Goal: Task Accomplishment & Management: Complete application form

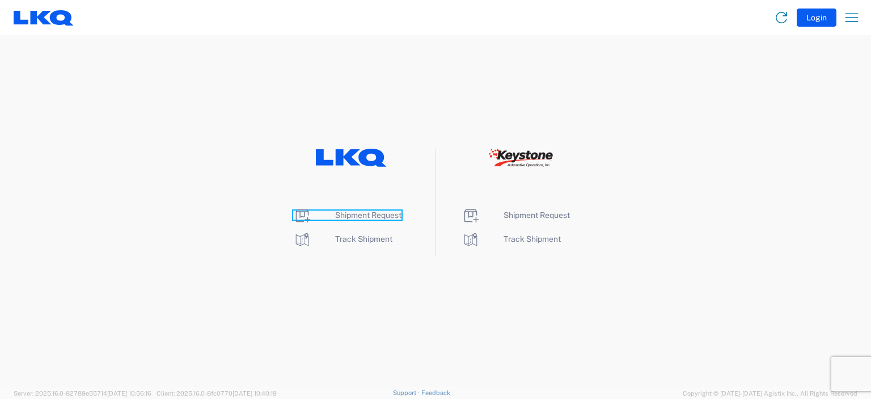
click at [358, 213] on span "Shipment Request" at bounding box center [368, 214] width 66 height 9
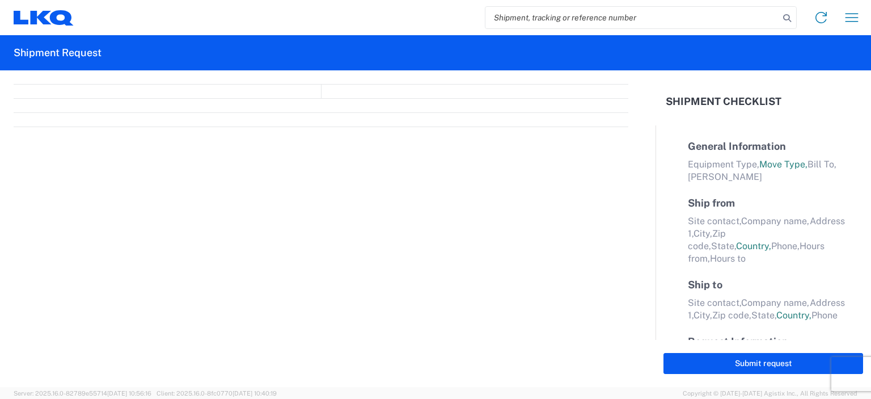
select select "FULL"
select select "LBS"
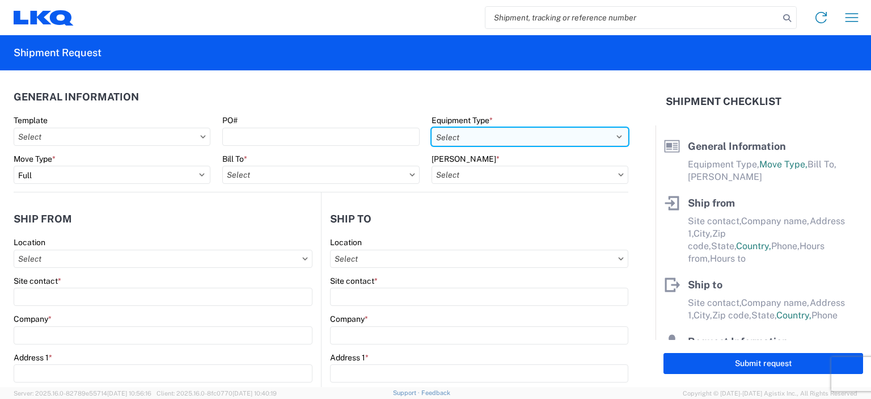
click at [490, 138] on select "Select 53’ Dry Van Flatbed Dropdeck (van) Lowboy (flatbed) Rail" at bounding box center [530, 137] width 197 height 18
select select "LOBY"
click at [432, 128] on select "Select 53’ Dry Van Flatbed Dropdeck (van) Lowboy (flatbed) Rail" at bounding box center [530, 137] width 197 height 18
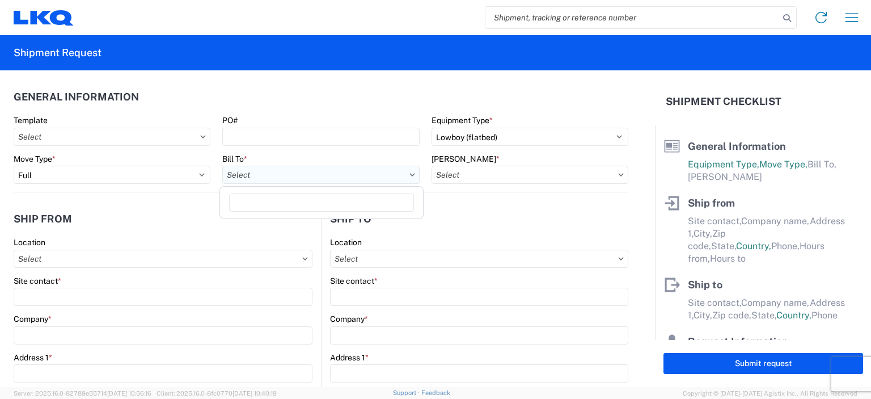
click at [307, 176] on input "Bill To *" at bounding box center [320, 175] width 197 height 18
type input "1746"
click at [292, 224] on div "1746- Self Service [GEOGRAPHIC_DATA]" at bounding box center [321, 225] width 199 height 18
type input "1746- Self Service [GEOGRAPHIC_DATA]"
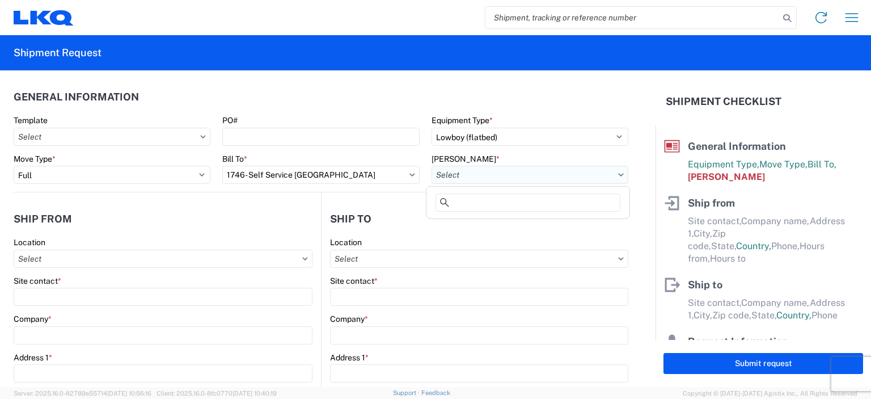
click at [463, 176] on input "[PERSON_NAME] *" at bounding box center [530, 175] width 197 height 18
type input "1"
click at [492, 225] on div "3392-3015-50180-0000 - 3392 Freight In - Wheel Cores" at bounding box center [534, 225] width 211 height 18
type input "3392-3015-50180-0000 - 3392 Freight In - Wheel Cores"
click at [619, 175] on icon at bounding box center [621, 174] width 5 height 3
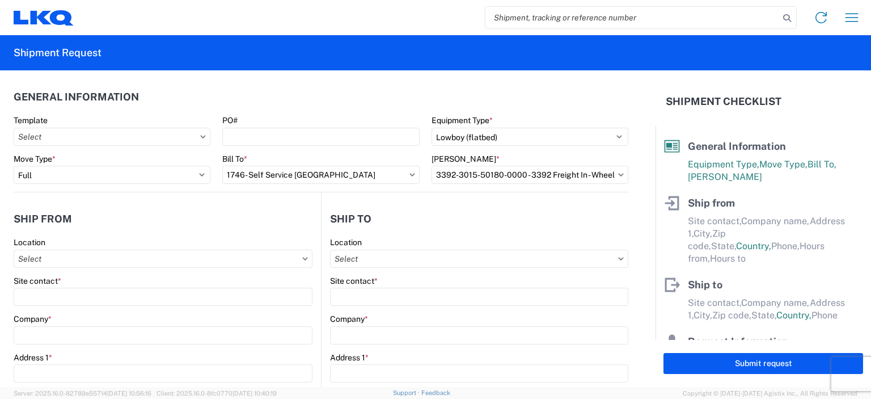
click at [619, 175] on icon at bounding box center [621, 174] width 5 height 3
click at [586, 179] on input "3392-3015-50180-0000 - 3392 Freight In - Wheel Cores" at bounding box center [530, 175] width 197 height 18
click at [440, 203] on icon at bounding box center [444, 202] width 9 height 9
click at [537, 173] on input "3392-3015-50180-0000 - 3392 Freight In - Wheel Cores" at bounding box center [530, 175] width 197 height 18
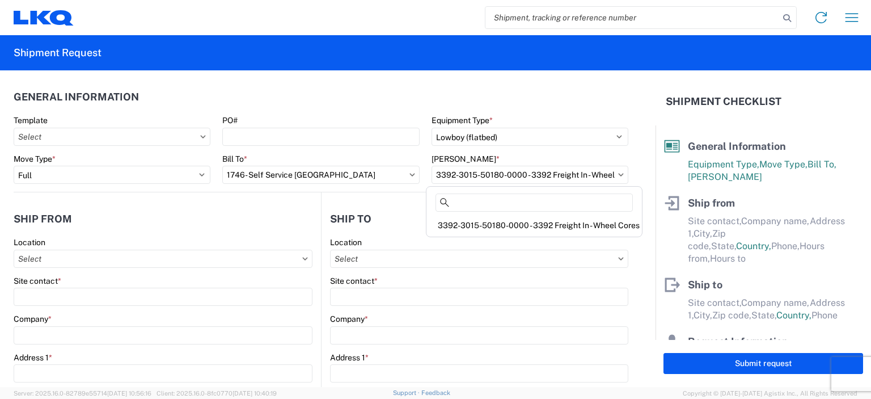
click at [563, 103] on header "General Information" at bounding box center [321, 97] width 615 height 26
click at [618, 174] on icon at bounding box center [621, 174] width 6 height 3
drag, startPoint x: 599, startPoint y: 175, endPoint x: 446, endPoint y: 179, distance: 153.2
click at [446, 179] on input "3392-3015-50180-0000 - 3392 Freight In - Wheel Cores" at bounding box center [530, 175] width 197 height 18
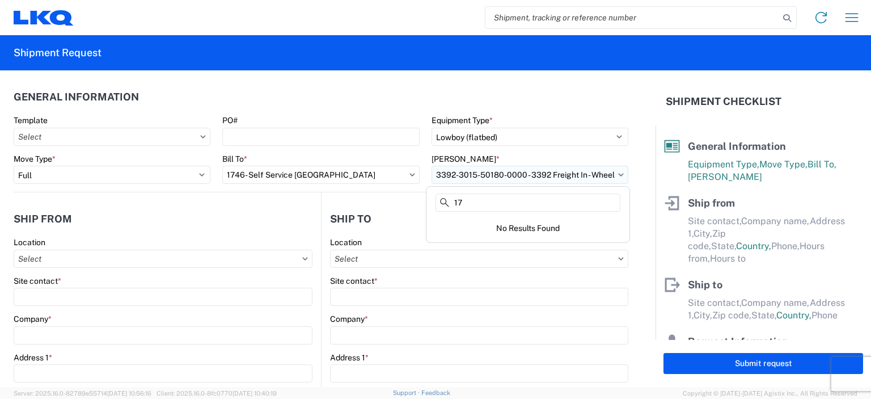
type input "1"
type input "7"
type input "3"
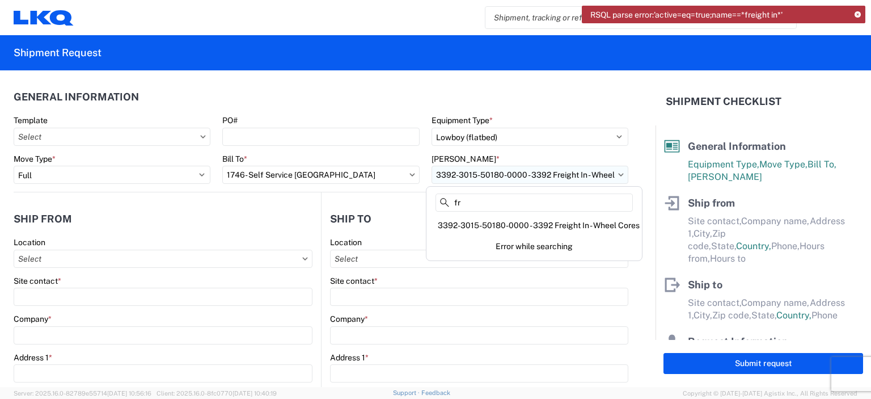
type input "f"
click at [590, 92] on header "General Information" at bounding box center [321, 97] width 615 height 26
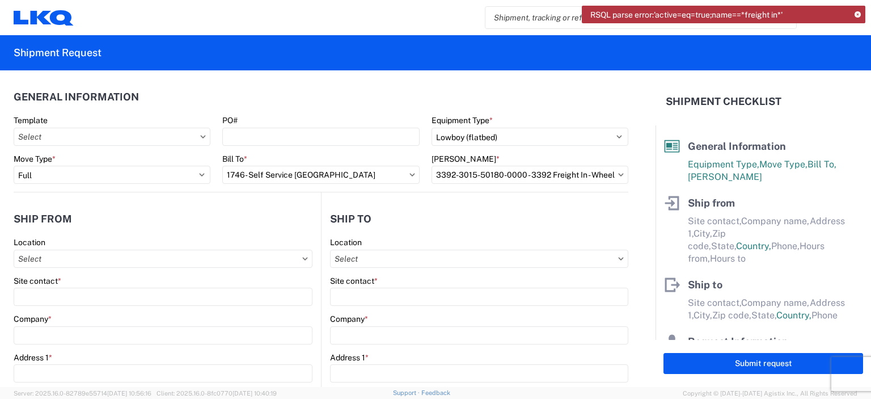
click at [858, 16] on icon at bounding box center [858, 15] width 6 height 6
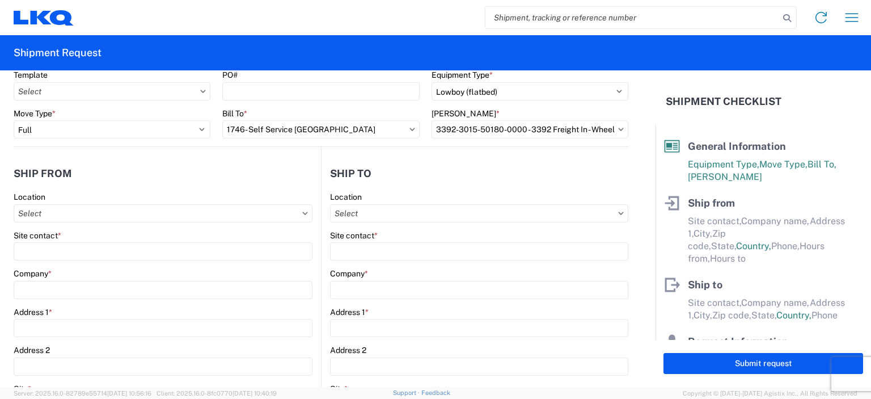
scroll to position [47, 0]
click at [303, 212] on icon at bounding box center [305, 211] width 5 height 3
click at [176, 212] on input "Location" at bounding box center [163, 212] width 299 height 18
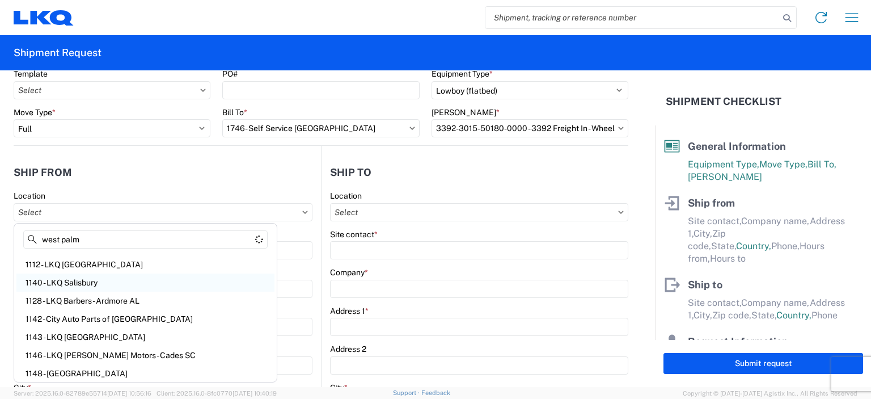
scroll to position [0, 0]
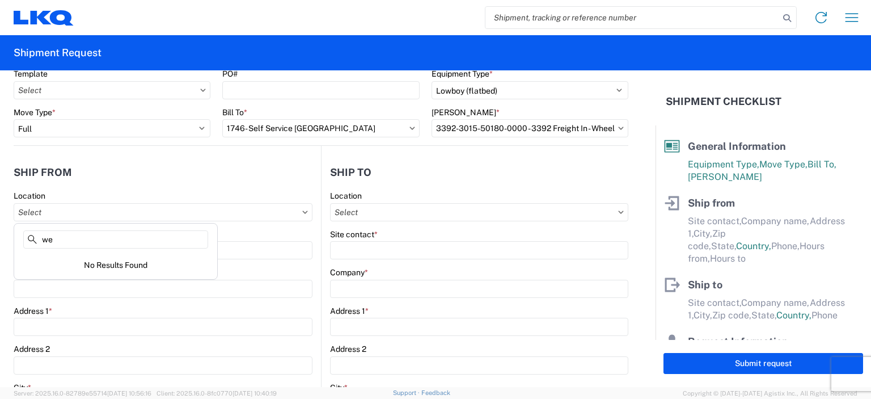
type input "w"
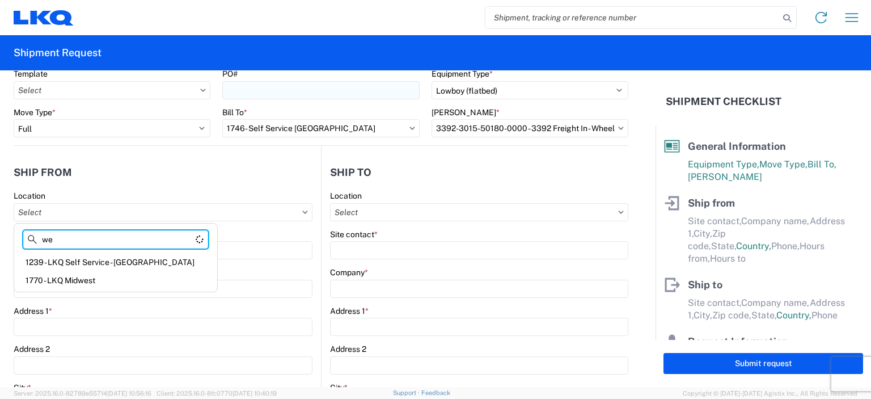
type input "w"
type input "p"
type input "f"
type input "1"
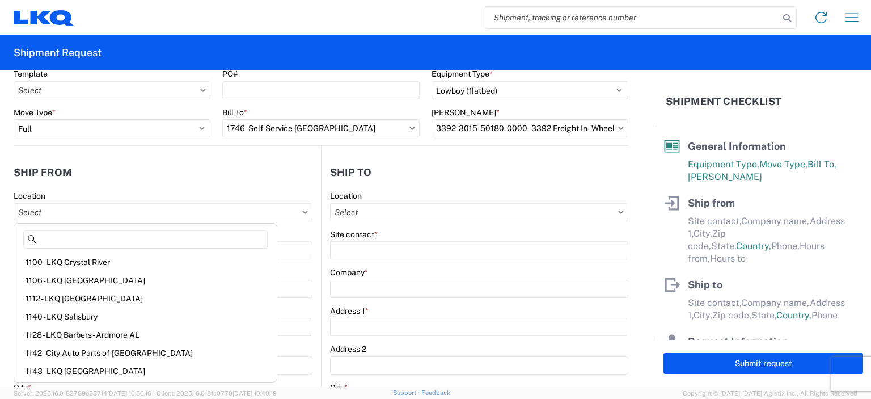
click at [189, 179] on header "Ship from" at bounding box center [167, 172] width 307 height 26
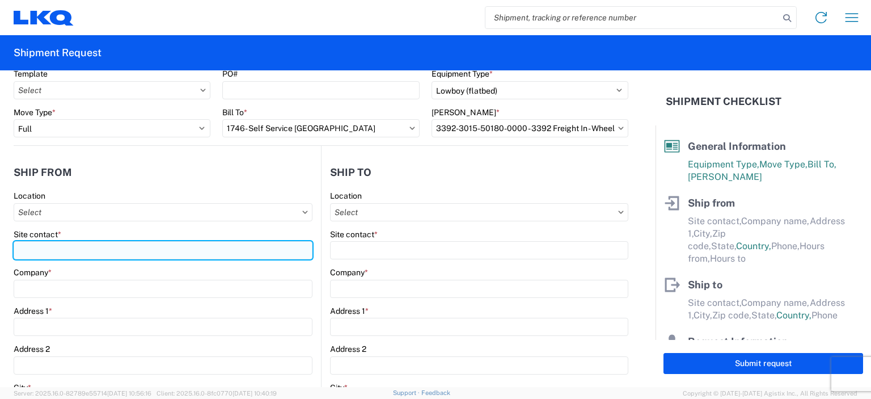
click at [68, 252] on input "Site contact *" at bounding box center [163, 250] width 299 height 18
type input "[PERSON_NAME]"
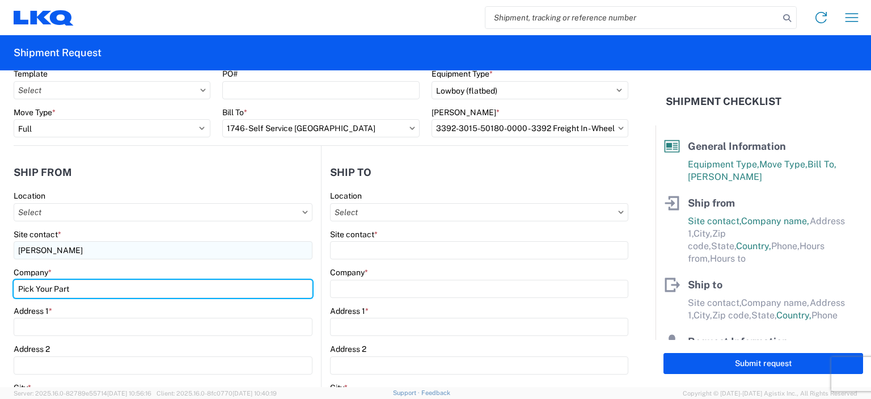
type input "Pick Your Part"
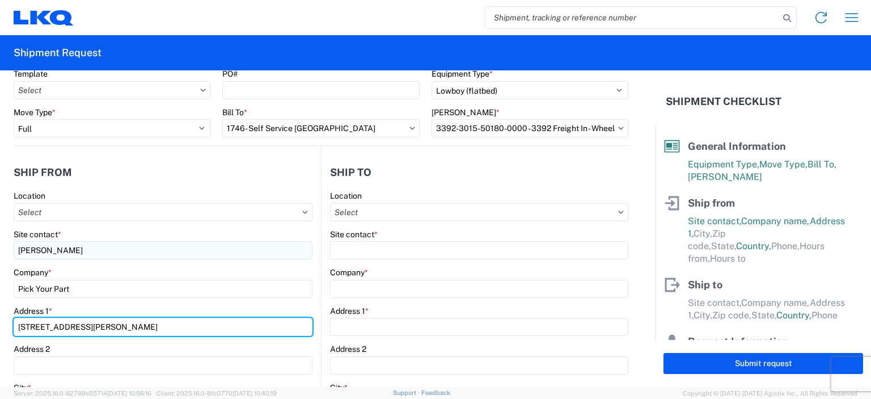
type input "[STREET_ADDRESS][PERSON_NAME]"
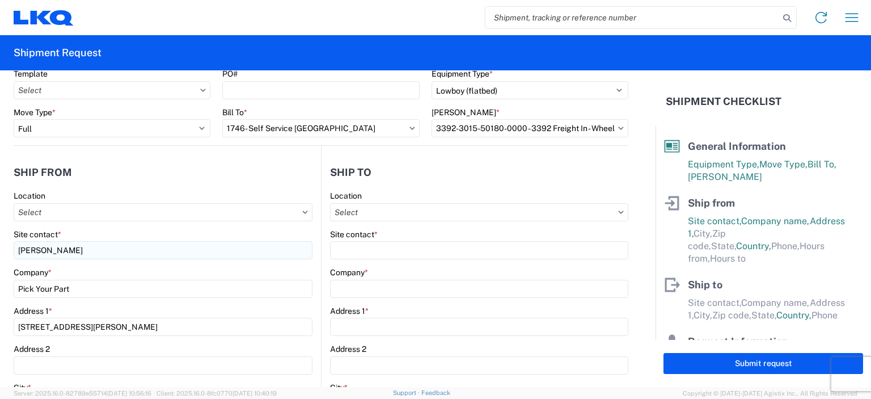
scroll to position [221, 0]
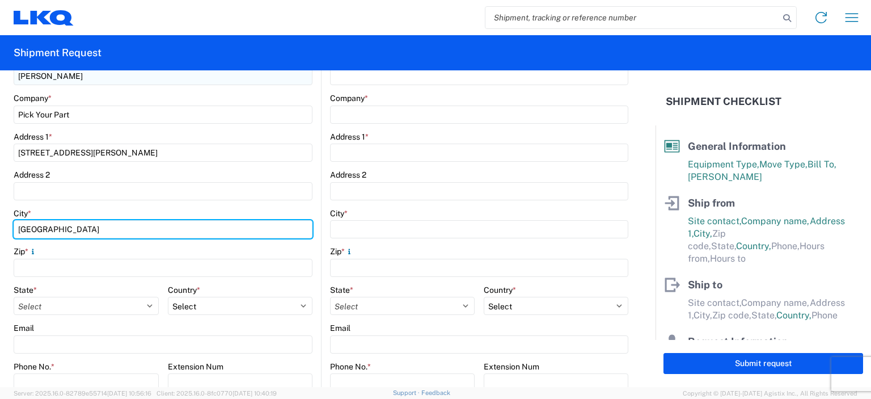
type input "[GEOGRAPHIC_DATA]"
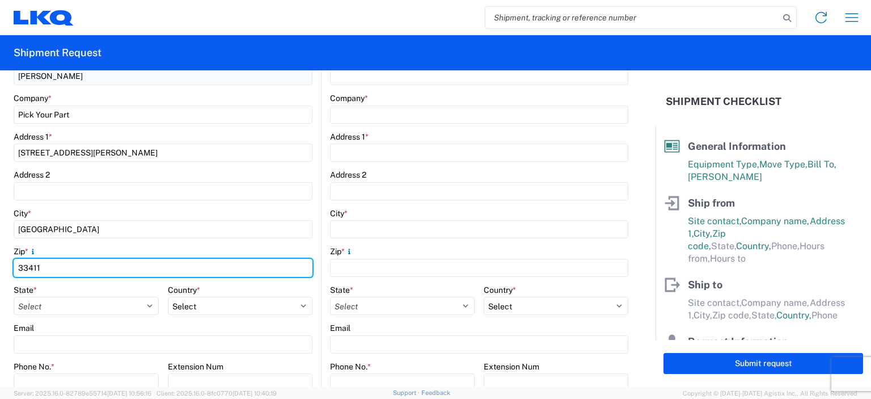
type input "33411"
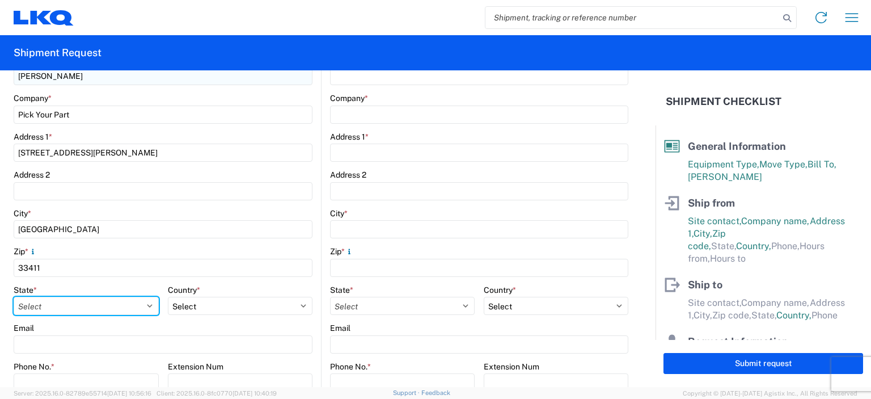
select select "FL"
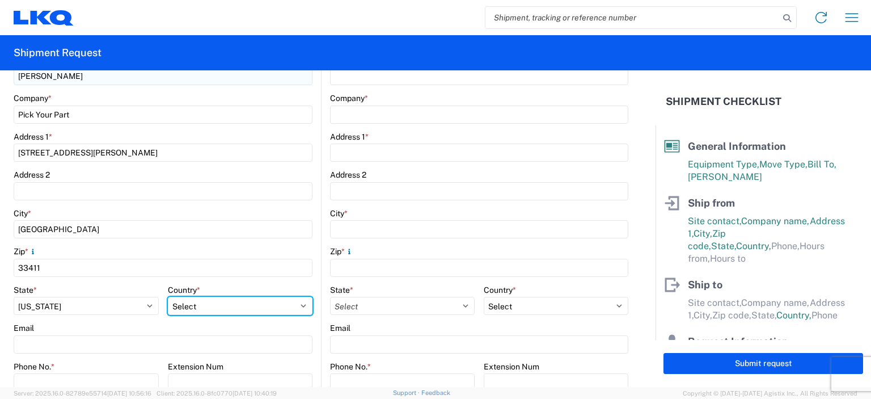
select select "US"
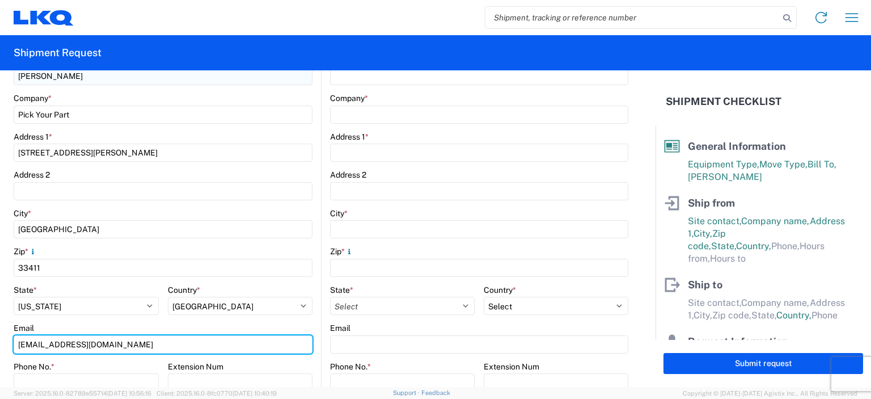
type input "[EMAIL_ADDRESS][DOMAIN_NAME]"
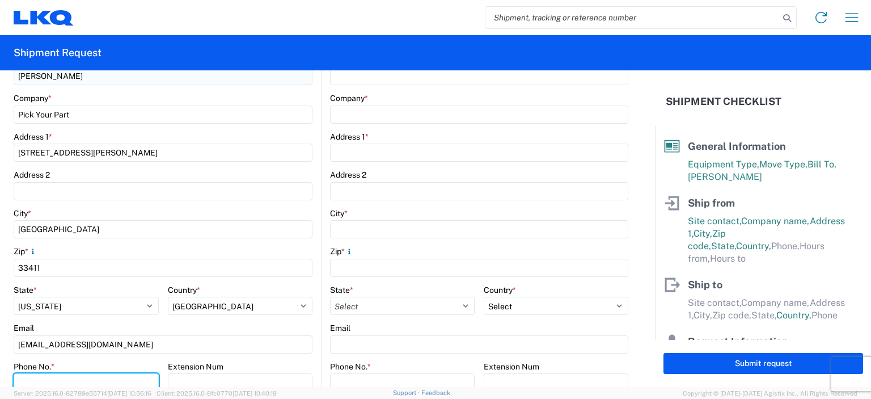
scroll to position [225, 0]
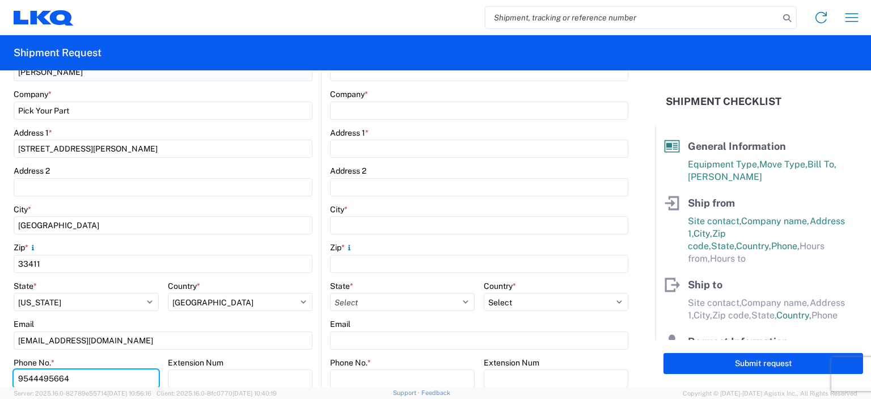
type input "9544495664"
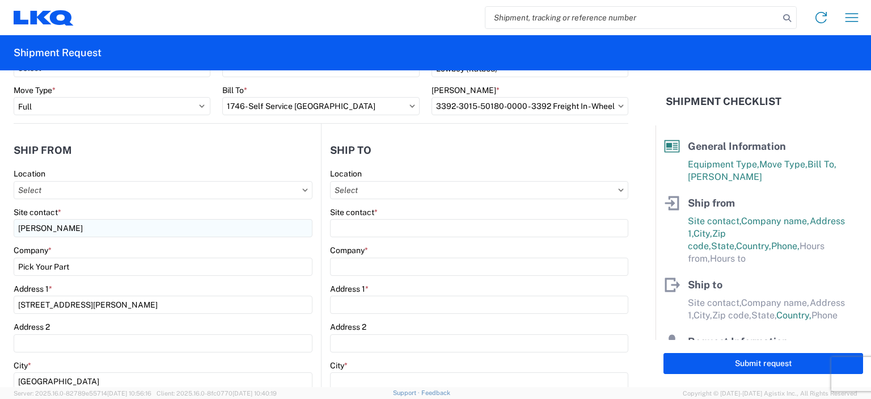
scroll to position [66, 0]
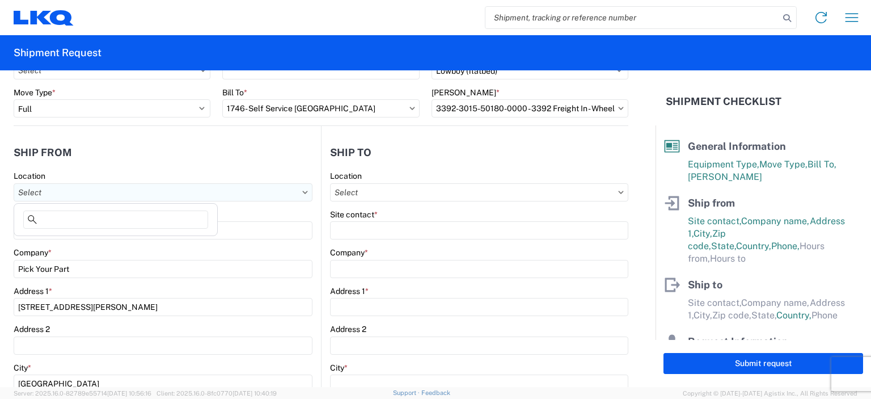
click at [57, 192] on input "Location" at bounding box center [163, 192] width 299 height 18
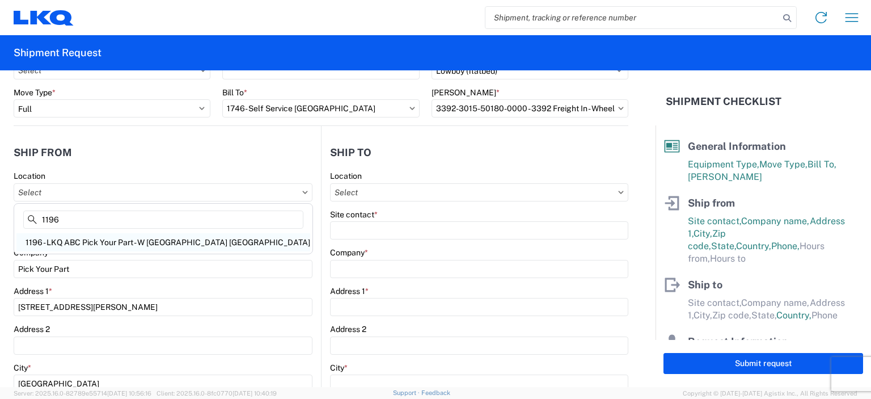
type input "1196"
click at [96, 242] on div "1196 - LKQ ABC Pick Your Part - W [GEOGRAPHIC_DATA] [GEOGRAPHIC_DATA]" at bounding box center [163, 242] width 294 height 18
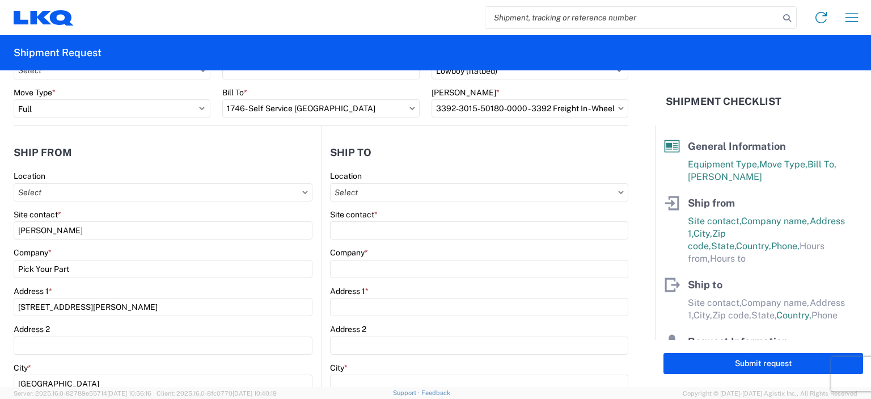
type input "1196 - LKQ ABC Pick Your Part - W [GEOGRAPHIC_DATA] [GEOGRAPHIC_DATA]"
type input "LKQ Corporation"
type input "[STREET_ADDRESS][PERSON_NAME]"
type input "[PHONE_NUMBER]"
type input "07:00"
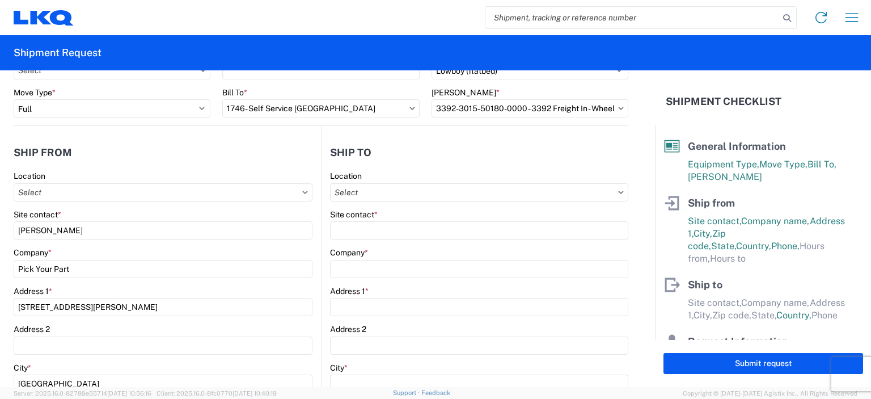
type input "17:00"
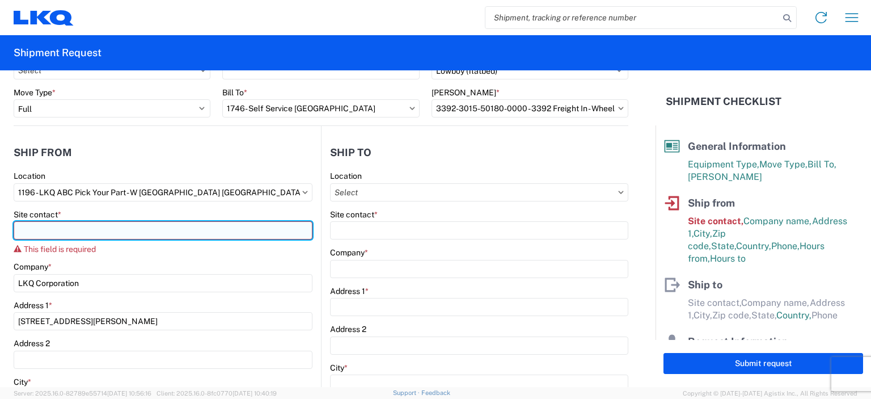
click at [65, 228] on input "Site contact *" at bounding box center [163, 230] width 299 height 18
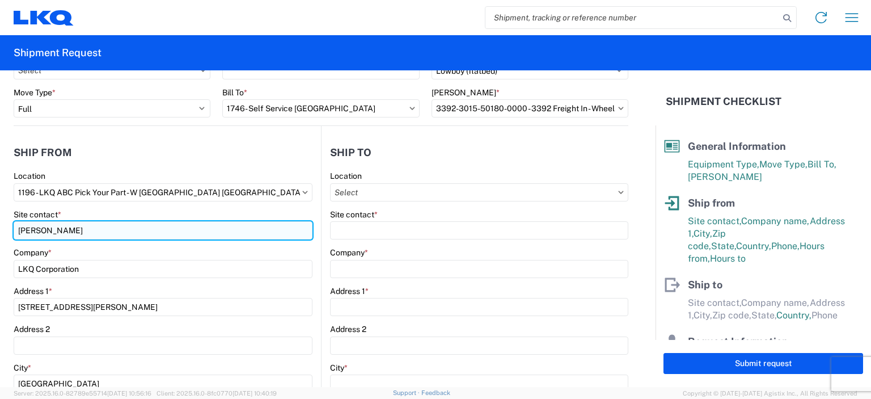
type input "[PERSON_NAME]"
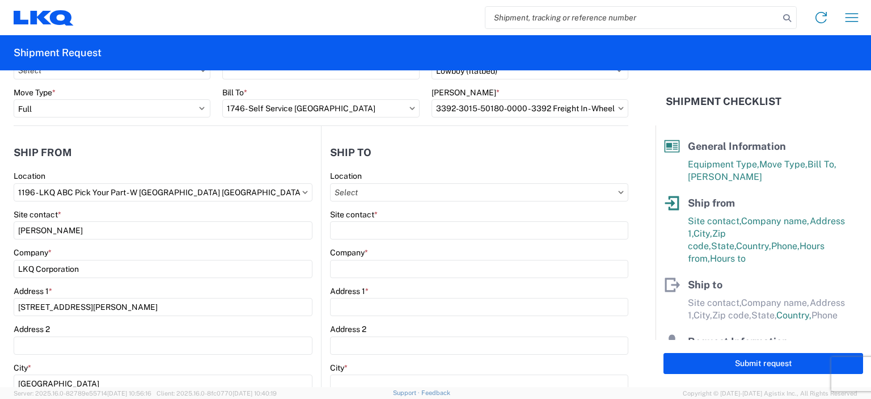
click at [197, 154] on header "Ship from" at bounding box center [167, 153] width 307 height 26
click at [490, 116] on input "3392-3015-50180-0000 - 3392 Freight In - Wheel Cores" at bounding box center [530, 108] width 197 height 18
type input "1"
type input "7"
click at [313, 140] on header "Ship from" at bounding box center [167, 153] width 307 height 26
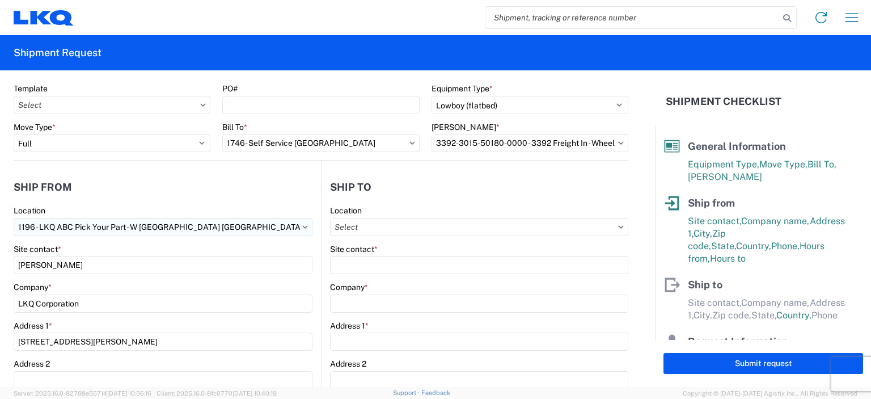
scroll to position [27, 0]
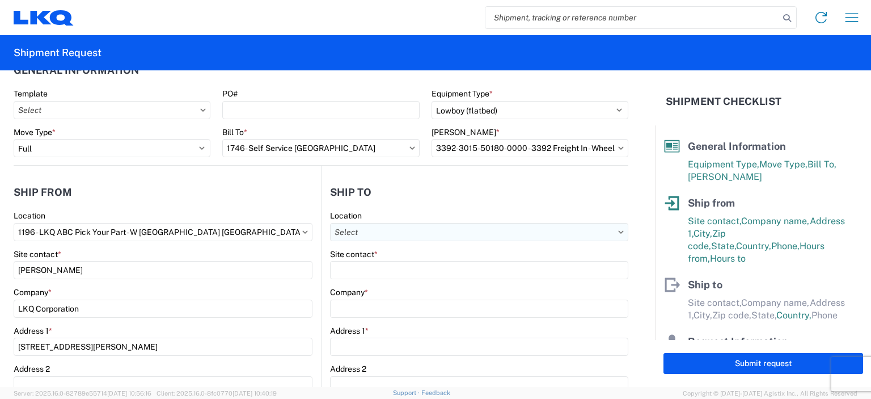
click at [379, 229] on input "Location" at bounding box center [479, 232] width 298 height 18
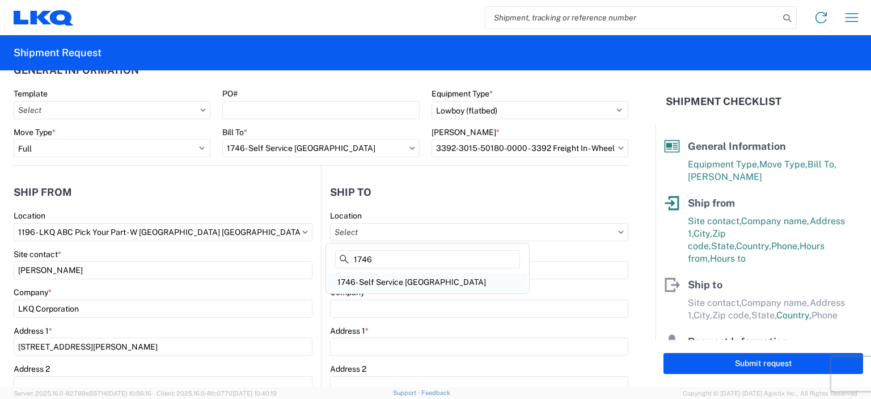
type input "1746"
click at [394, 286] on div "1746- Self Service [GEOGRAPHIC_DATA]" at bounding box center [427, 282] width 199 height 18
type input "1746- Self Service [GEOGRAPHIC_DATA]"
type input "LKQ Corporation"
type input "[STREET_ADDRESS]"
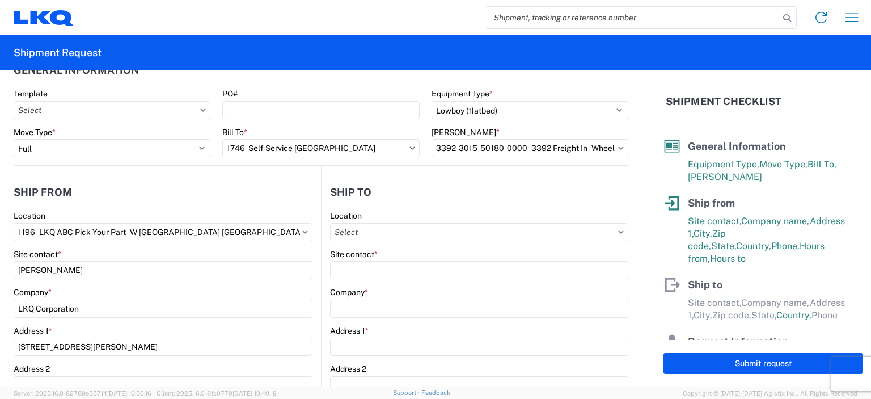
type input "Tulsa"
type input "74106"
select select "US"
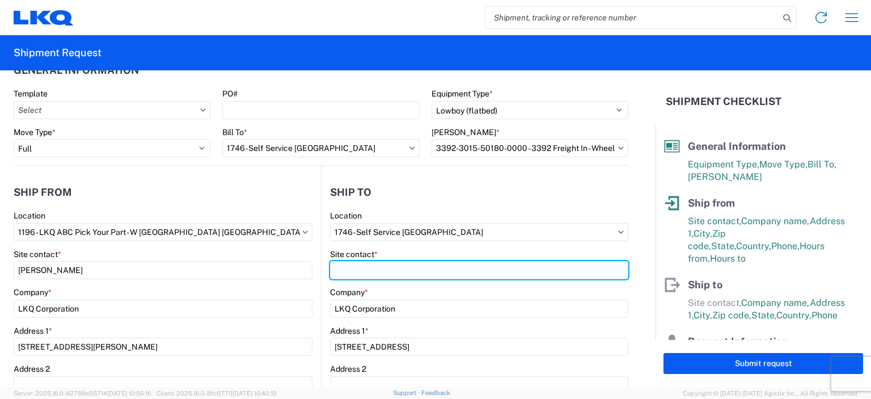
click at [374, 271] on input "Site contact *" at bounding box center [479, 270] width 298 height 18
type input "[PERSON_NAME]"
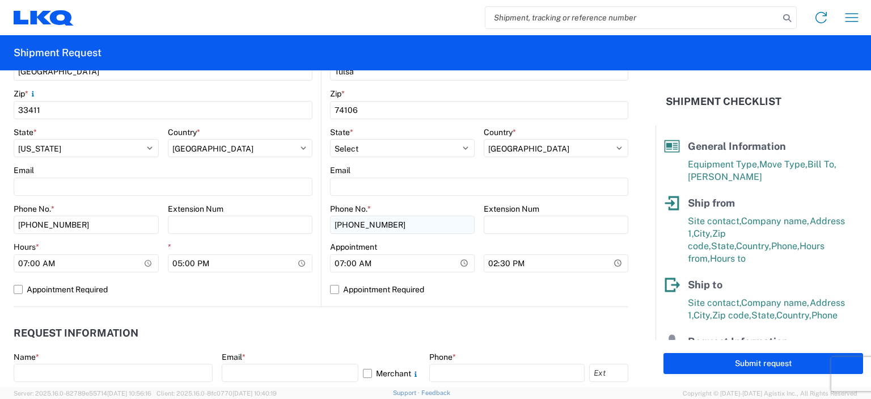
scroll to position [379, 0]
click at [392, 223] on input "[PHONE_NUMBER]" at bounding box center [402, 224] width 145 height 18
type input "9"
type input "9514535475"
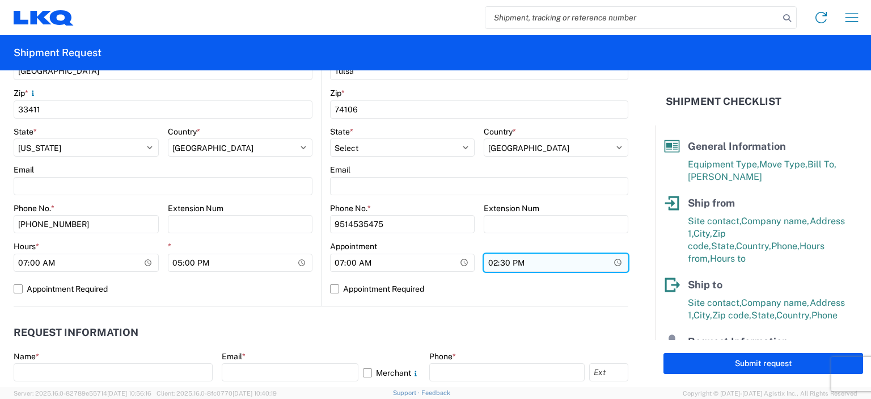
click at [313, 261] on input "14:30" at bounding box center [240, 263] width 145 height 18
drag, startPoint x: 537, startPoint y: 261, endPoint x: 439, endPoint y: 276, distance: 99.2
click at [439, 276] on div "Appointment 07:00 14:30" at bounding box center [479, 260] width 298 height 39
type input "17:00"
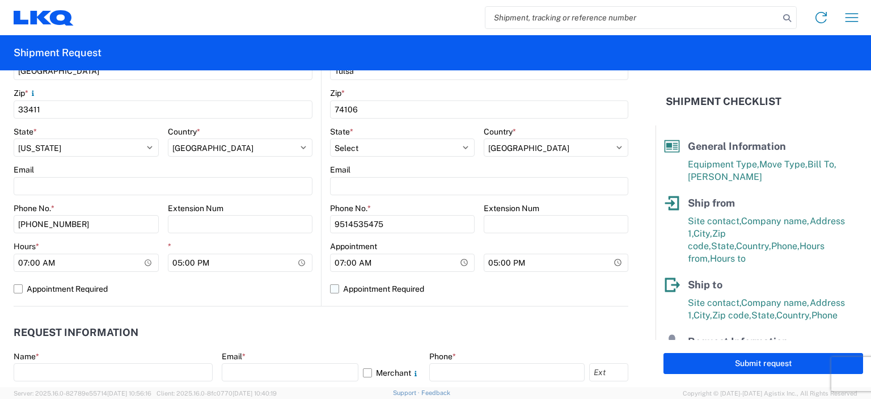
click at [508, 291] on label "Appointment Required" at bounding box center [479, 289] width 298 height 18
click at [0, 0] on input "Appointment Required" at bounding box center [0, 0] width 0 height 0
select select "OK"
select select "US"
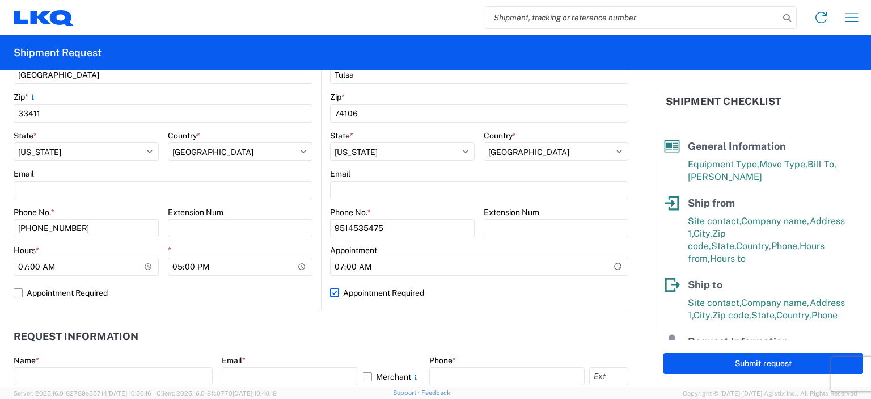
scroll to position [525, 0]
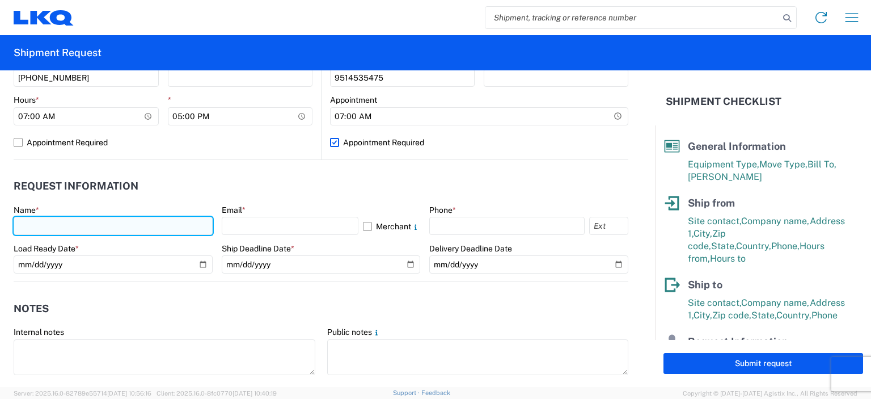
click at [62, 227] on input "text" at bounding box center [113, 226] width 199 height 18
type input "[PERSON_NAME]"
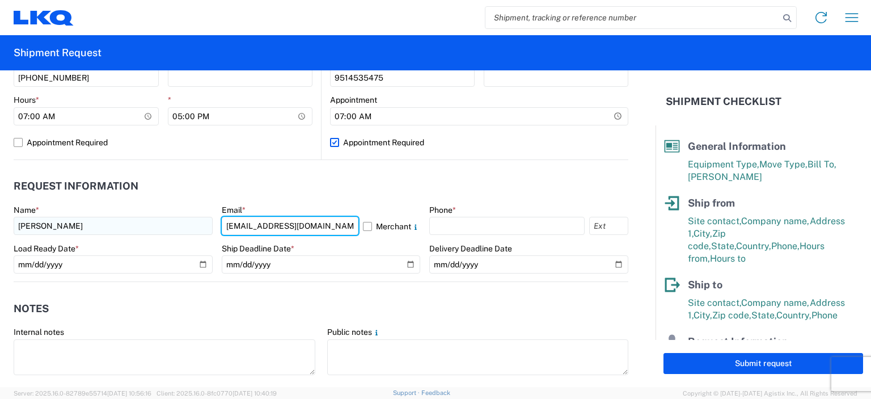
type input "[EMAIL_ADDRESS][DOMAIN_NAME]"
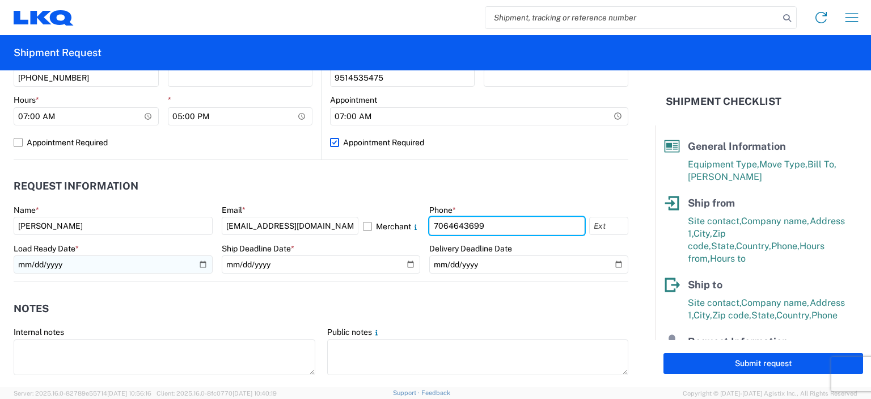
type input "7064643699"
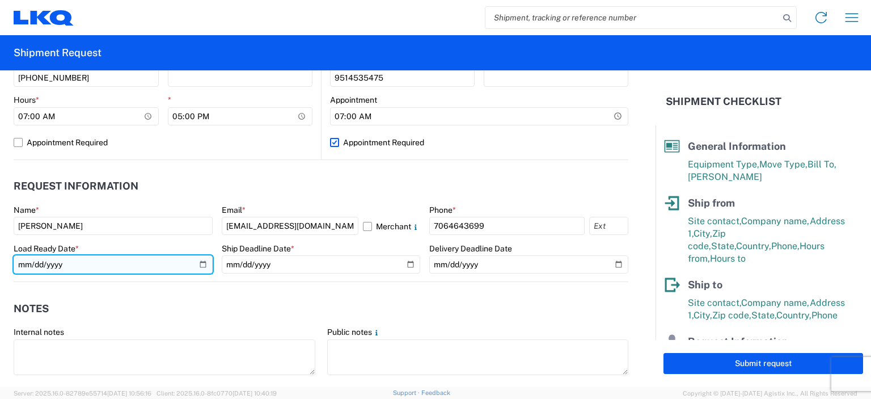
click at [196, 264] on input "date" at bounding box center [113, 264] width 199 height 18
type input "[DATE]"
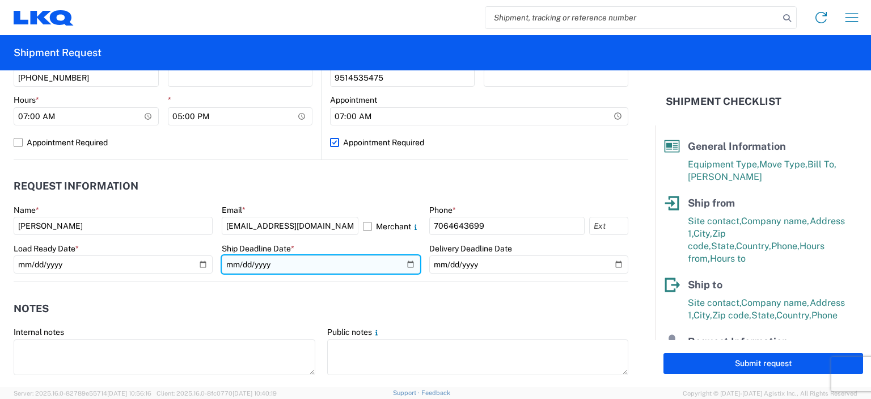
click at [343, 263] on input "date" at bounding box center [321, 264] width 199 height 18
click at [404, 265] on input "date" at bounding box center [321, 264] width 199 height 18
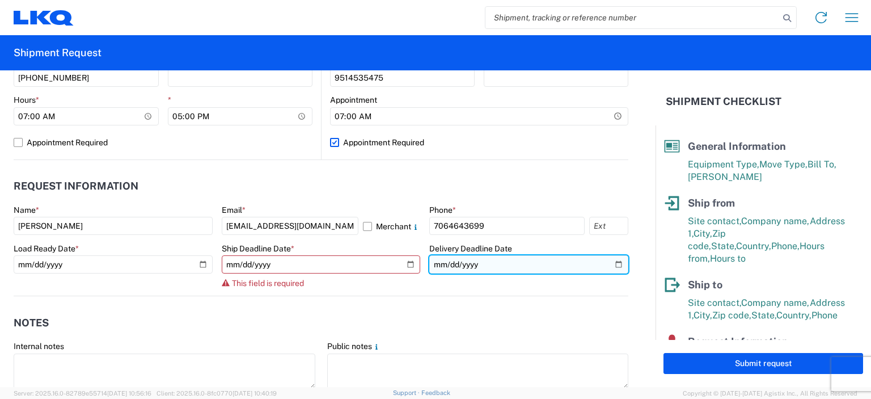
click at [615, 262] on input "date" at bounding box center [528, 264] width 199 height 18
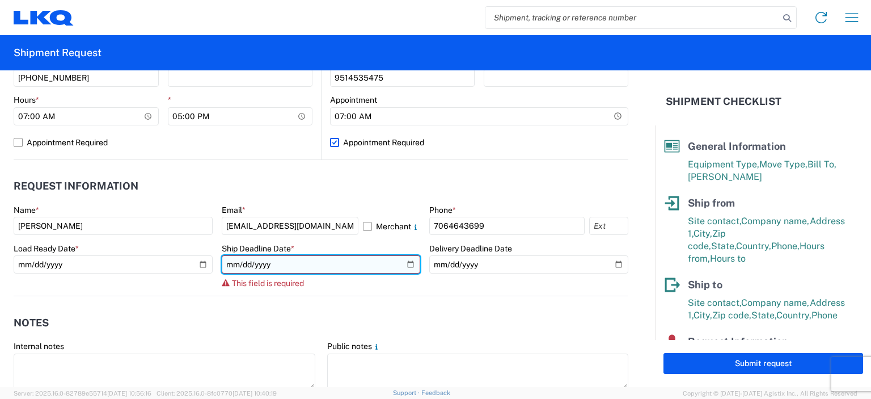
click at [408, 261] on input "date" at bounding box center [321, 264] width 199 height 18
type input "[DATE]"
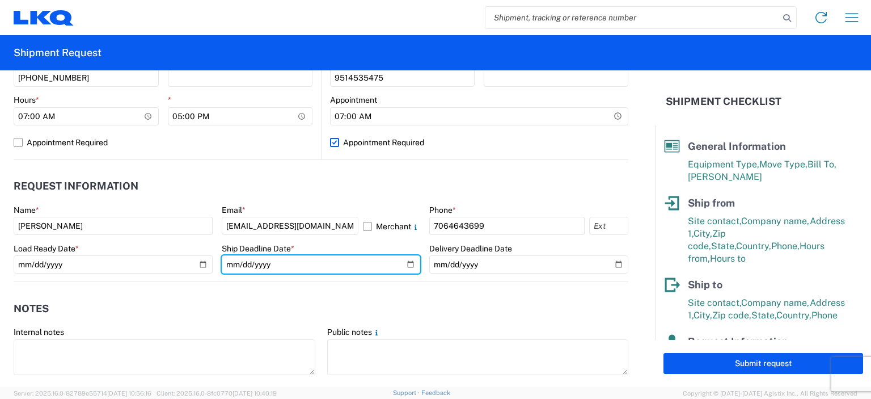
scroll to position [622, 0]
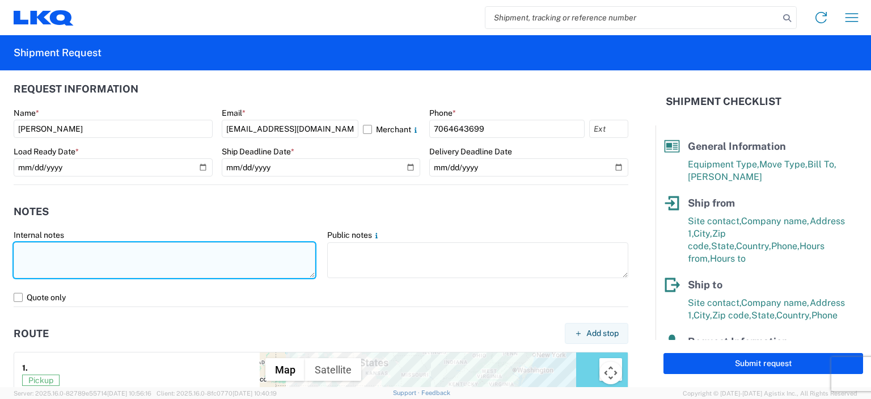
click at [74, 256] on textarea at bounding box center [165, 260] width 302 height 36
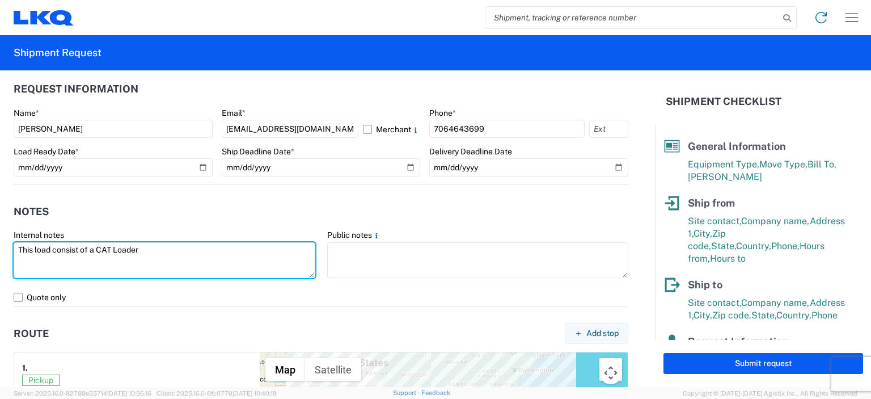
type textarea "This load consist of a CAT Loader"
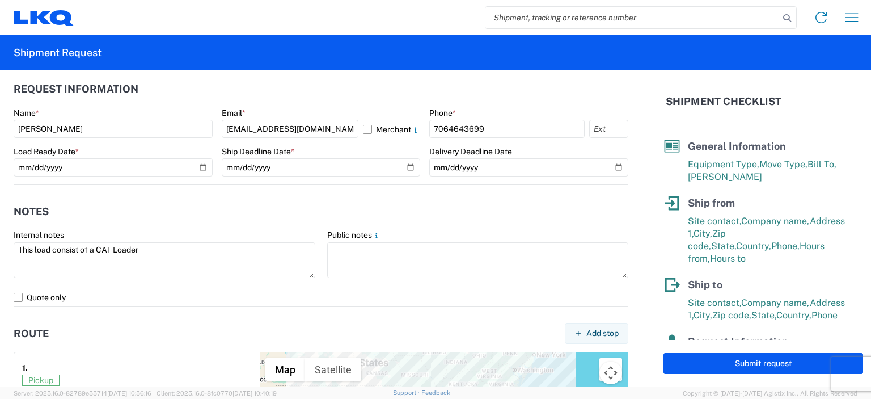
click at [160, 195] on agx-notes "Notes Internal notes This load consist of a CAT Loader Public notes Quote only" at bounding box center [321, 246] width 615 height 122
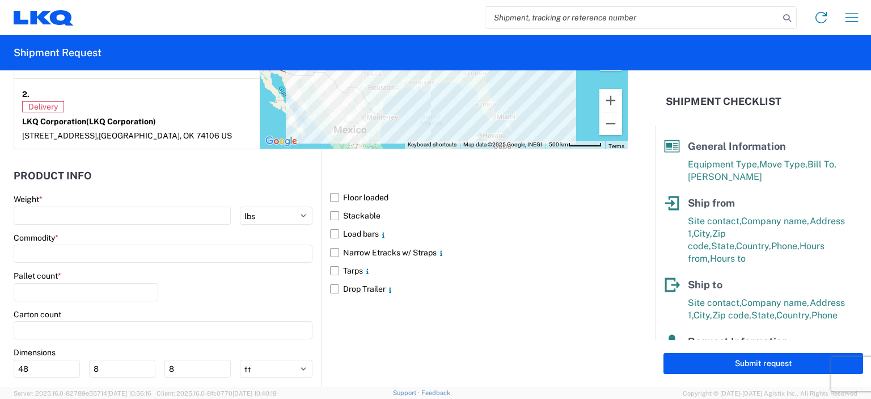
scroll to position [976, 0]
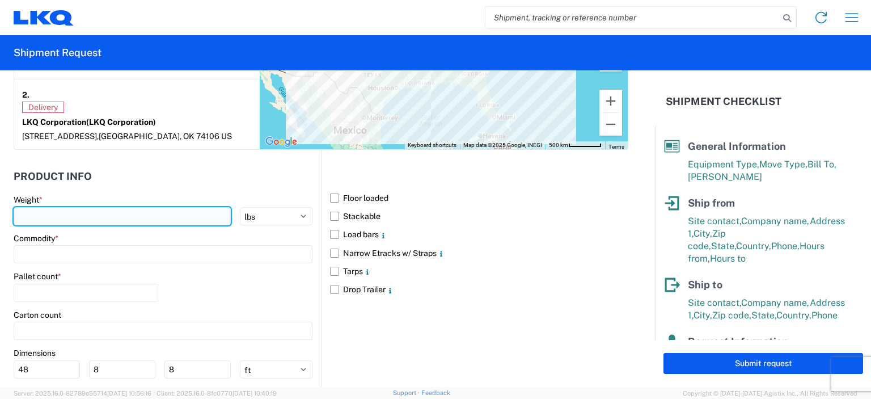
click at [150, 207] on input "number" at bounding box center [122, 216] width 217 height 18
type input "40000"
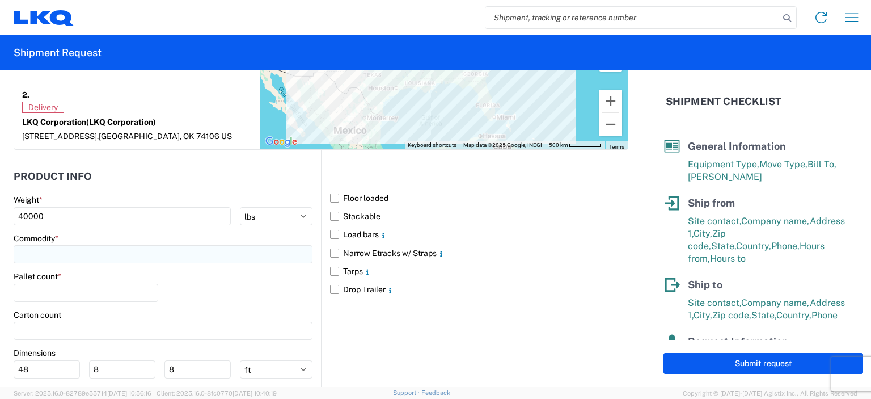
click at [108, 245] on input at bounding box center [163, 254] width 299 height 18
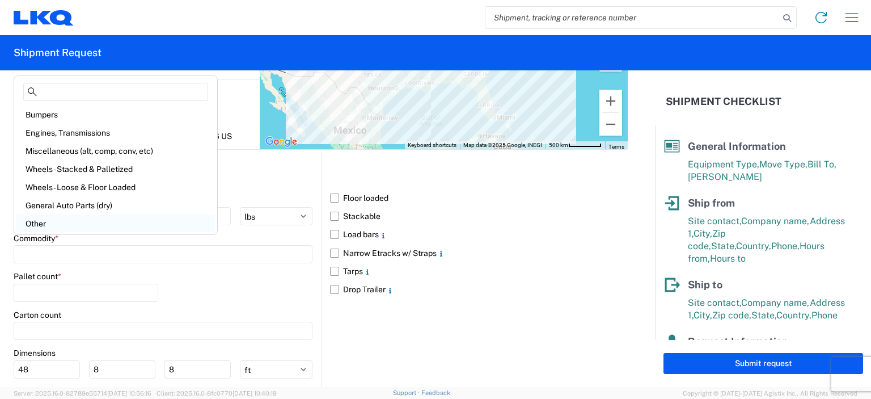
click at [40, 219] on div "Other" at bounding box center [115, 223] width 199 height 18
type input "Other"
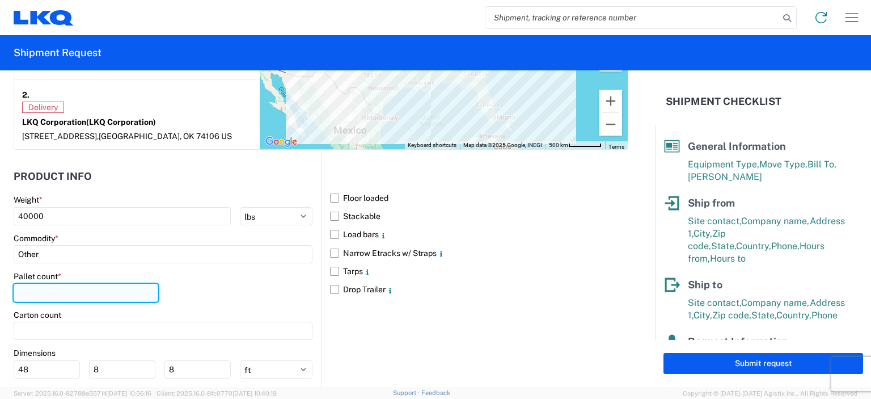
click at [50, 284] on input "number" at bounding box center [86, 293] width 145 height 18
type input "0"
click at [191, 283] on div "Pallet count * 0" at bounding box center [163, 290] width 299 height 39
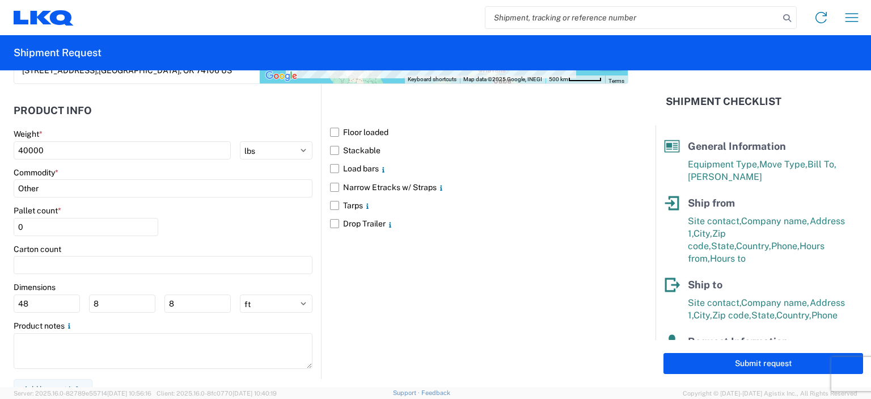
click at [451, 281] on div "Floor loaded Stackable Load bars Narrow Etracks w/ Straps Tarps Drop Trailer" at bounding box center [474, 231] width 307 height 294
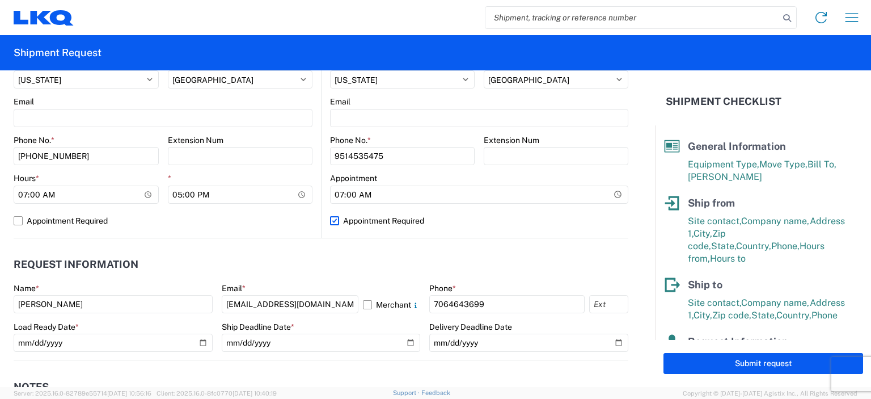
scroll to position [399, 0]
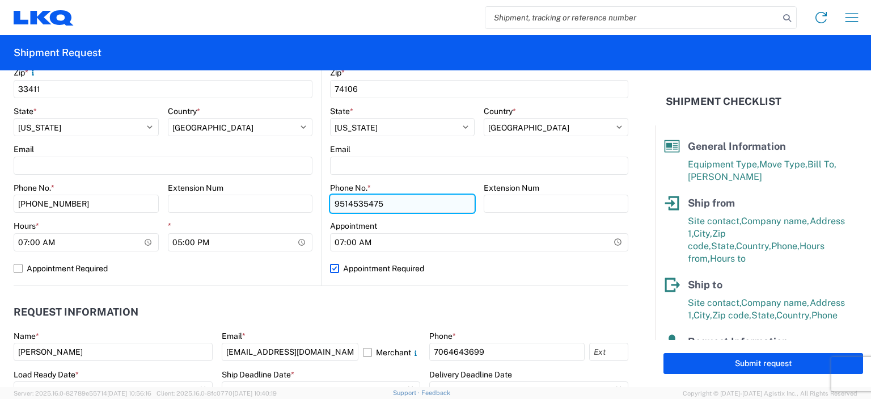
click at [159, 202] on input "9514535475" at bounding box center [86, 204] width 145 height 18
click at [159, 204] on input "951-4535475" at bounding box center [86, 204] width 145 height 18
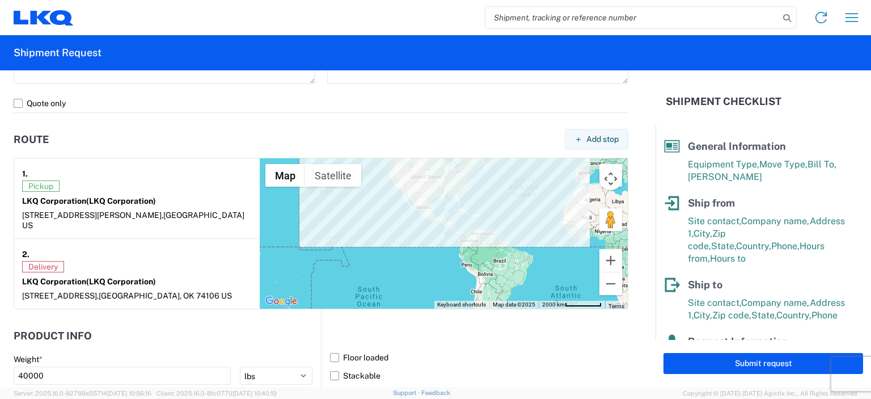
scroll to position [943, 0]
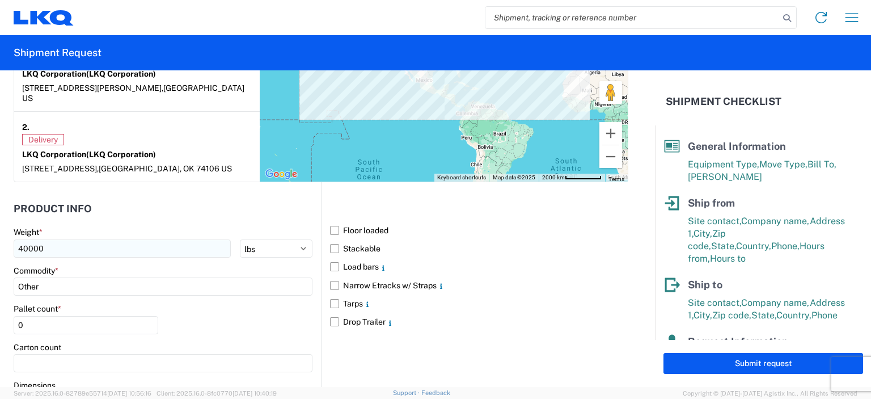
type input "[PHONE_NUMBER]"
drag, startPoint x: 36, startPoint y: 238, endPoint x: 0, endPoint y: 240, distance: 35.8
click at [0, 240] on form "General Information Template PO# Equipment Type * Select 53’ Dry Van Flatbed Dr…" at bounding box center [328, 228] width 656 height 316
type input "36000"
click at [132, 196] on header "Product Info" at bounding box center [167, 209] width 307 height 26
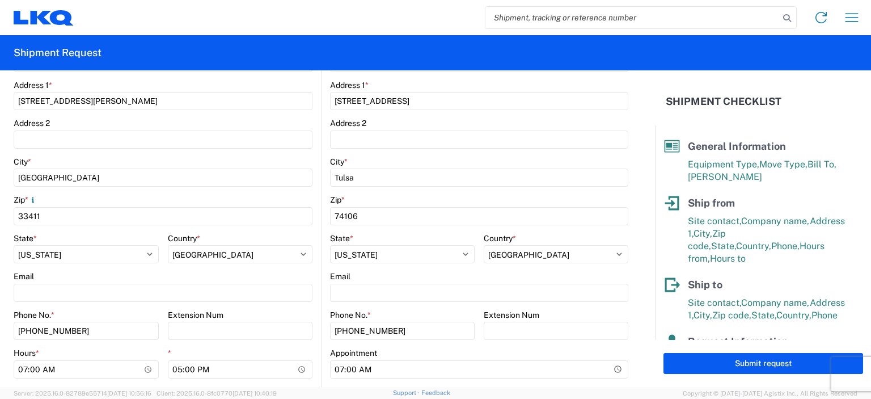
scroll to position [0, 0]
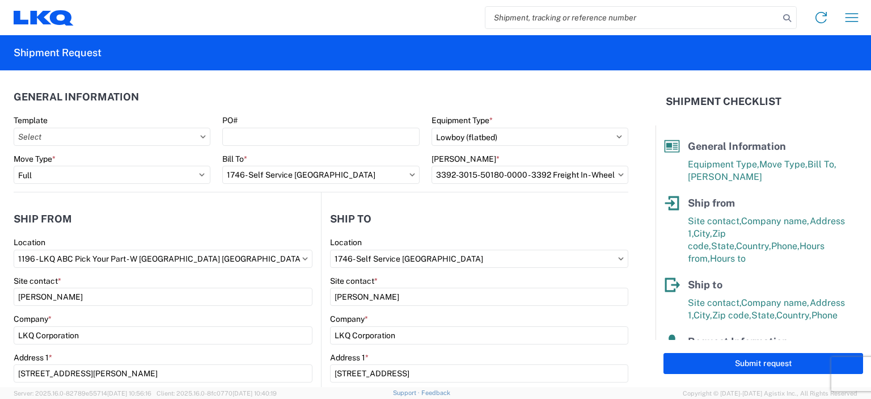
click at [504, 163] on div "[PERSON_NAME] * 3392-3015-50180-0000 - 3392 Freight In - Wheel Cores" at bounding box center [530, 169] width 197 height 31
click at [504, 170] on input "3392-3015-50180-0000 - 3392 Freight In - Wheel Cores" at bounding box center [530, 175] width 197 height 18
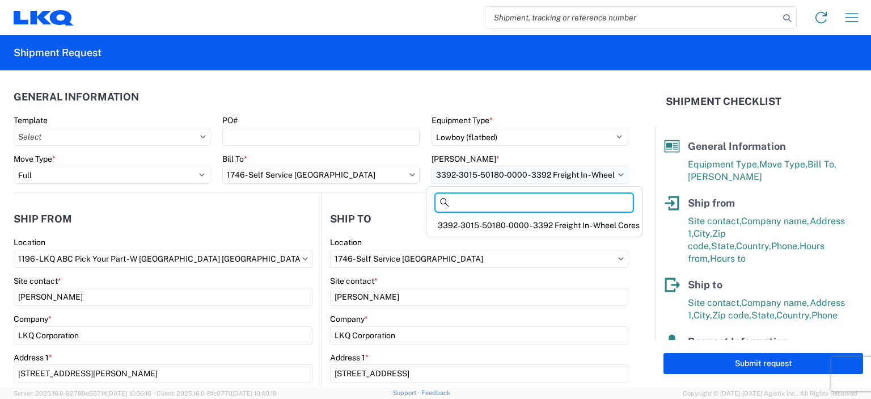
click at [483, 172] on input "3392-3015-50180-0000 - 3392 Freight In - Wheel Cores" at bounding box center [530, 175] width 197 height 18
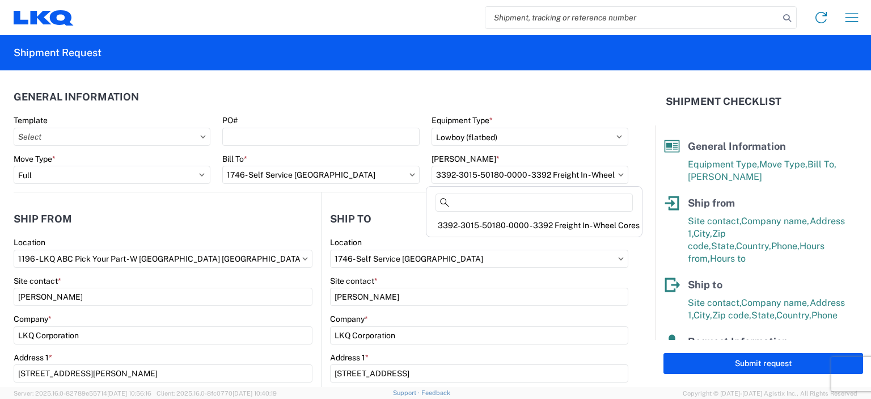
click at [201, 137] on icon at bounding box center [203, 136] width 5 height 3
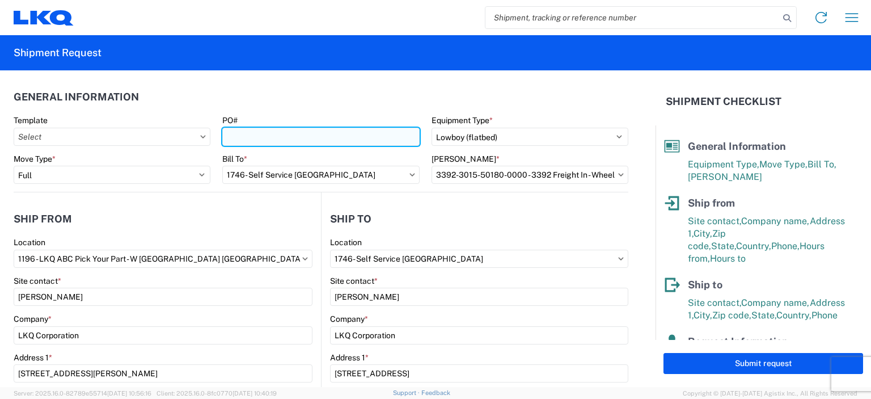
click at [254, 134] on input "PO#" at bounding box center [320, 137] width 197 height 18
type input "CAT loader Tulsa"
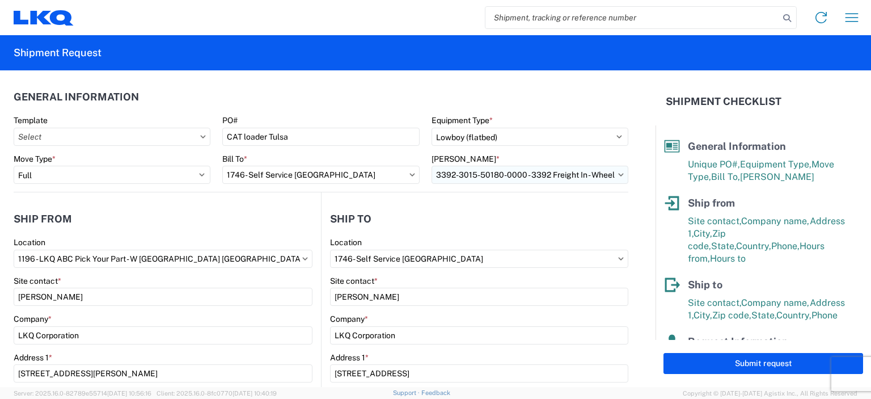
click at [462, 179] on input "3392-3015-50180-0000 - 3392 Freight In - Wheel Cores" at bounding box center [530, 175] width 197 height 18
type input "2"
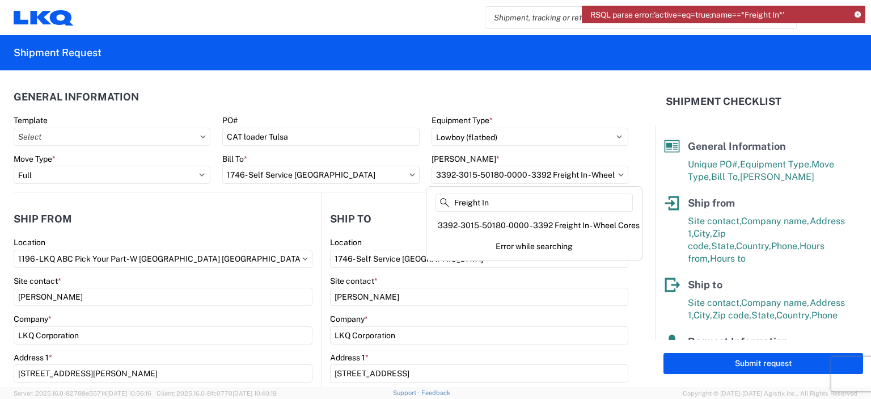
type input "Freight In"
click at [860, 15] on icon at bounding box center [858, 15] width 6 height 6
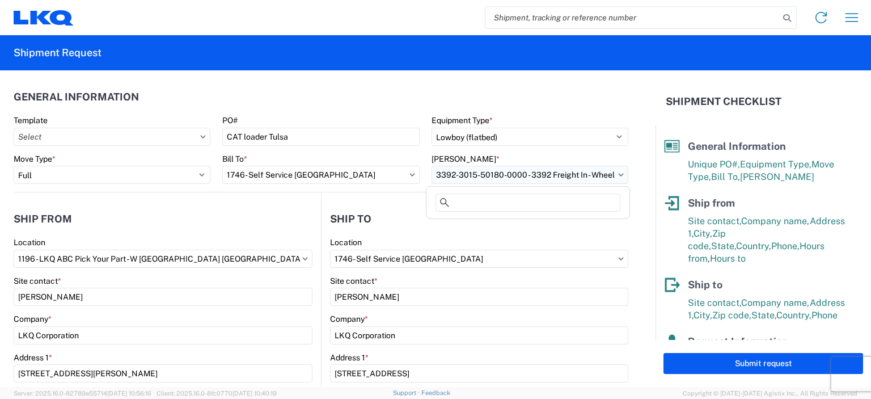
click at [515, 181] on input "3392-3015-50180-0000 - 3392 Freight In - Wheel Cores" at bounding box center [530, 175] width 197 height 18
type input "6"
type input "5"
type input "7"
type input "6"
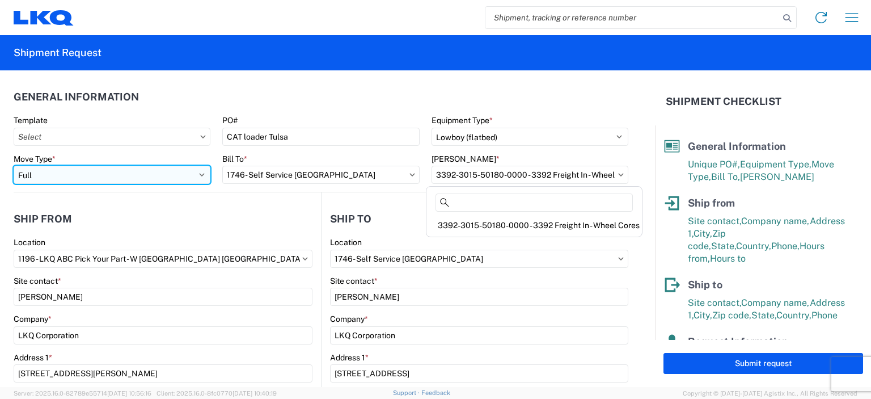
click at [198, 172] on select "Select Full Partial TL" at bounding box center [112, 175] width 197 height 18
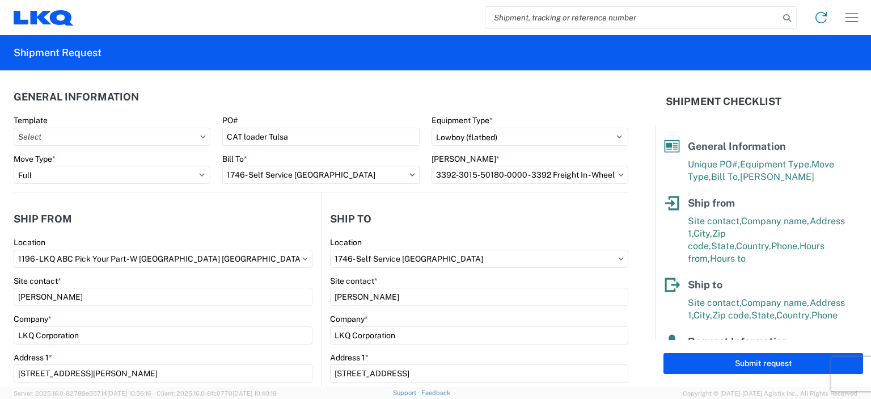
click at [342, 88] on header "General Information" at bounding box center [321, 97] width 615 height 26
click at [526, 171] on input "3392-3015-50180-0000 - 3392 Freight In - Wheel Cores" at bounding box center [530, 175] width 197 height 18
type input "8"
click at [576, 100] on header "General Information" at bounding box center [321, 97] width 615 height 26
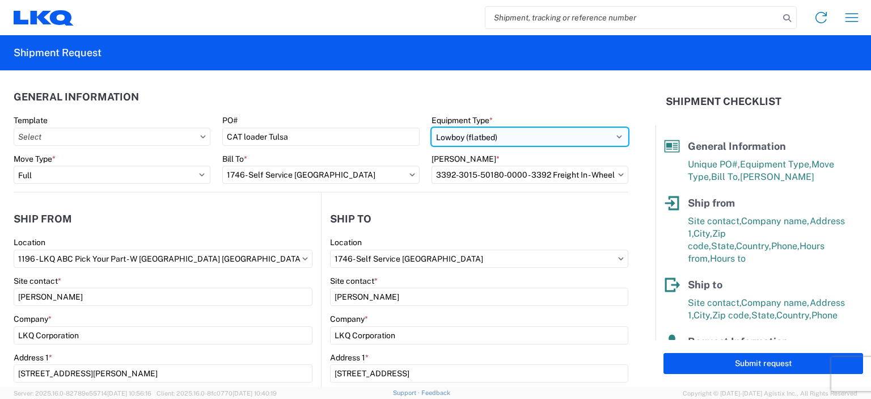
click at [591, 138] on select "Select 53’ Dry Van Flatbed Dropdeck (van) Lowboy (flatbed) Rail" at bounding box center [530, 137] width 197 height 18
click at [432, 128] on select "Select 53’ Dry Van Flatbed Dropdeck (van) Lowboy (flatbed) Rail" at bounding box center [530, 137] width 197 height 18
click at [594, 136] on select "Select 53’ Dry Van Flatbed Dropdeck (van) Lowboy (flatbed) Rail" at bounding box center [530, 137] width 197 height 18
select select "LOBY"
click at [432, 128] on select "Select 53’ Dry Van Flatbed Dropdeck (van) Lowboy (flatbed) Rail" at bounding box center [530, 137] width 197 height 18
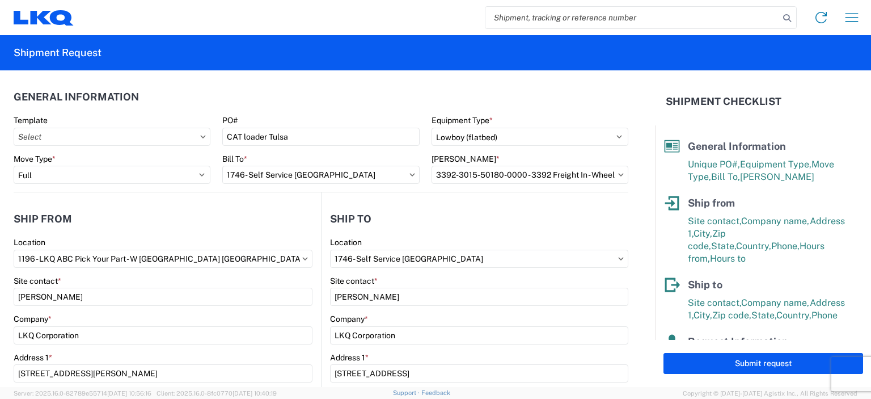
click at [529, 208] on header "Ship to" at bounding box center [475, 219] width 307 height 26
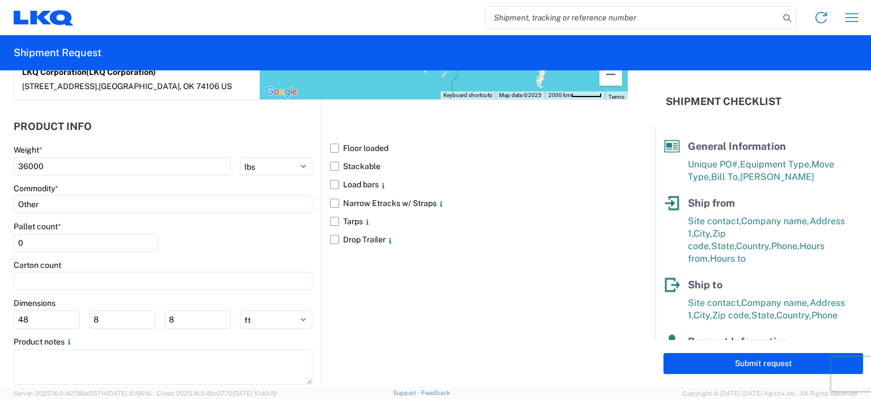
scroll to position [1041, 0]
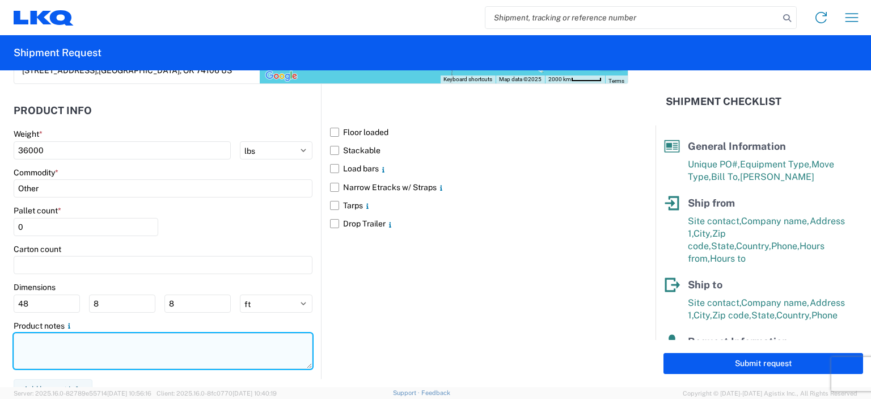
click at [134, 341] on textarea at bounding box center [163, 351] width 299 height 36
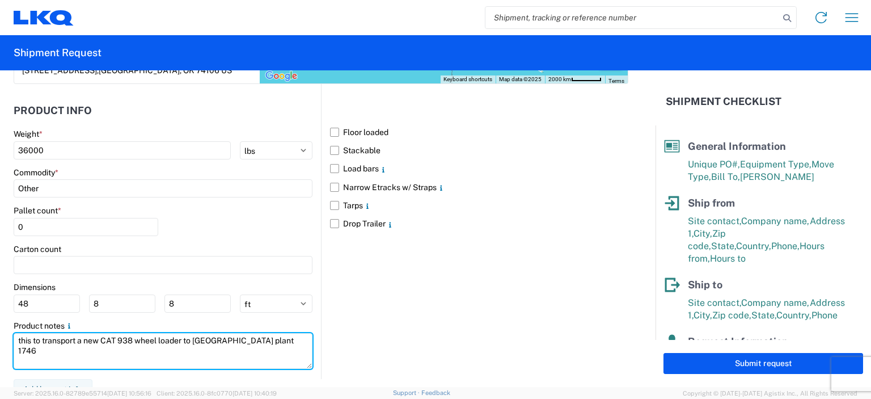
type textarea "this to transport a new CAT 938 wheel loader to [GEOGRAPHIC_DATA] plant 1746"
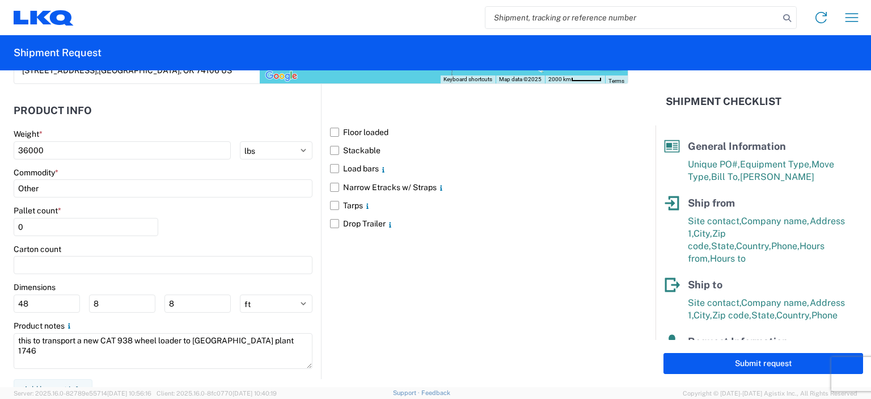
click at [411, 322] on div "Floor loaded Stackable Load bars Narrow Etracks w/ Straps Tarps Drop Trailer" at bounding box center [474, 231] width 307 height 294
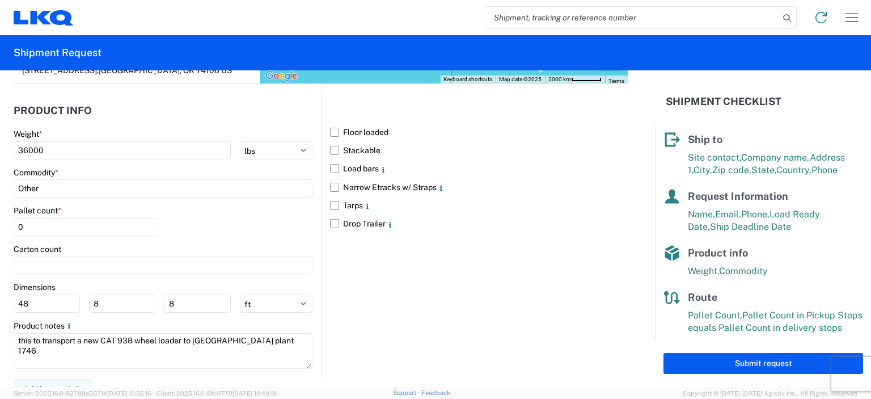
scroll to position [151, 0]
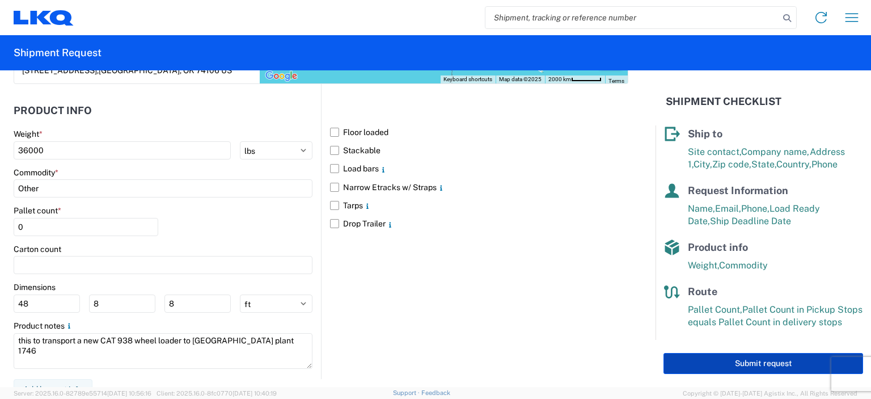
click at [724, 369] on button "Submit request" at bounding box center [764, 363] width 200 height 21
select select "US"
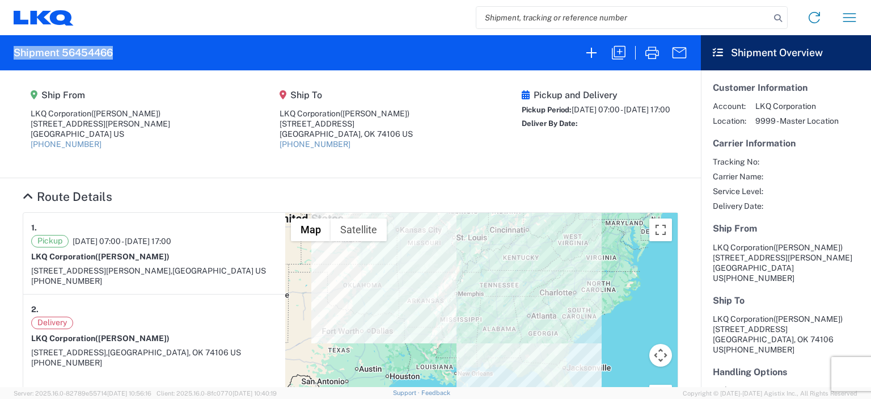
drag, startPoint x: 117, startPoint y: 54, endPoint x: 11, endPoint y: 52, distance: 106.1
click at [11, 52] on agx-form-header "Shipment 56454466" at bounding box center [350, 52] width 701 height 35
copy h2 "Shipment 56454466"
